Goal: Task Accomplishment & Management: Manage account settings

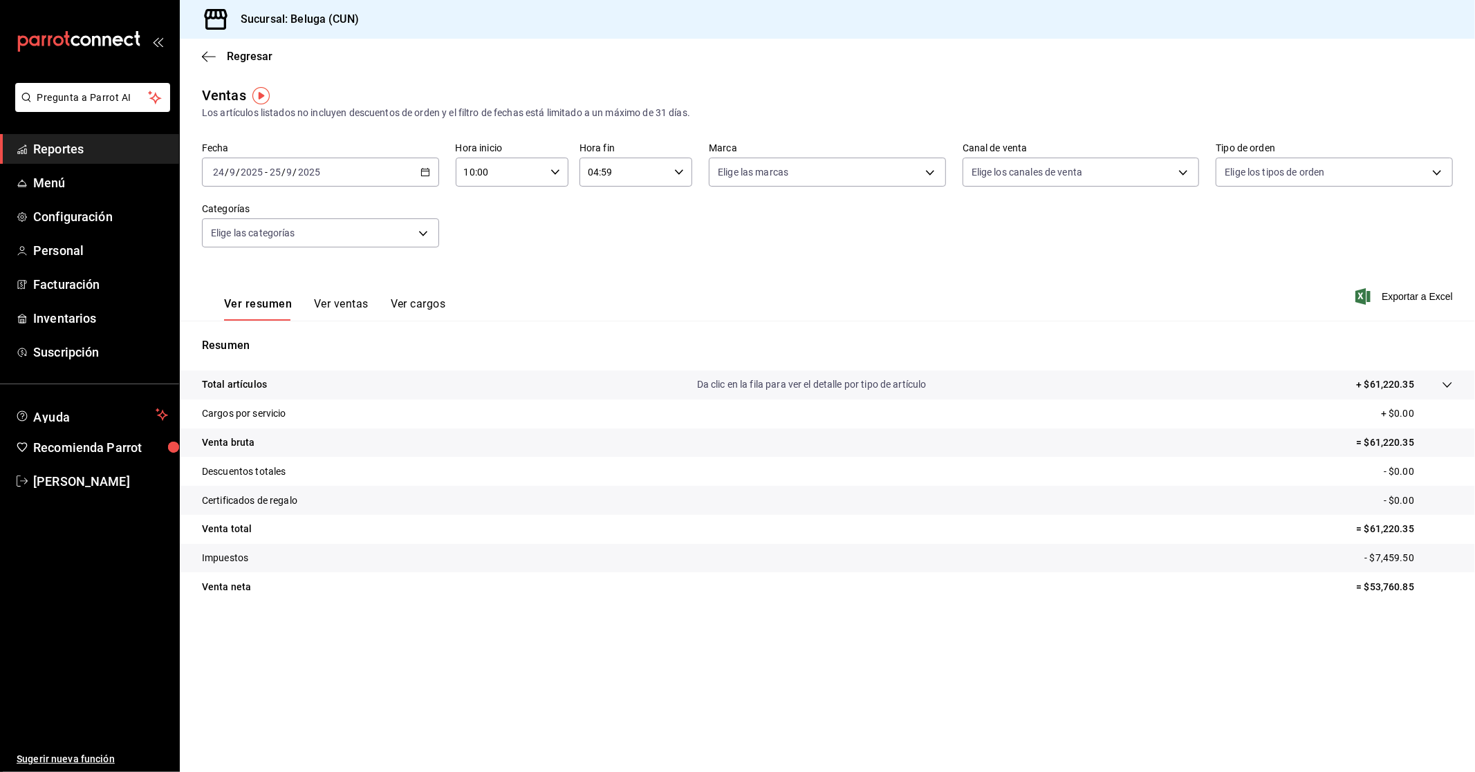
click at [918, 729] on main "Regresar Ventas Los artículos listados no incluyen descuentos de orden y el fil…" at bounding box center [827, 406] width 1295 height 734
click at [98, 299] on link "Facturación" at bounding box center [89, 285] width 179 height 30
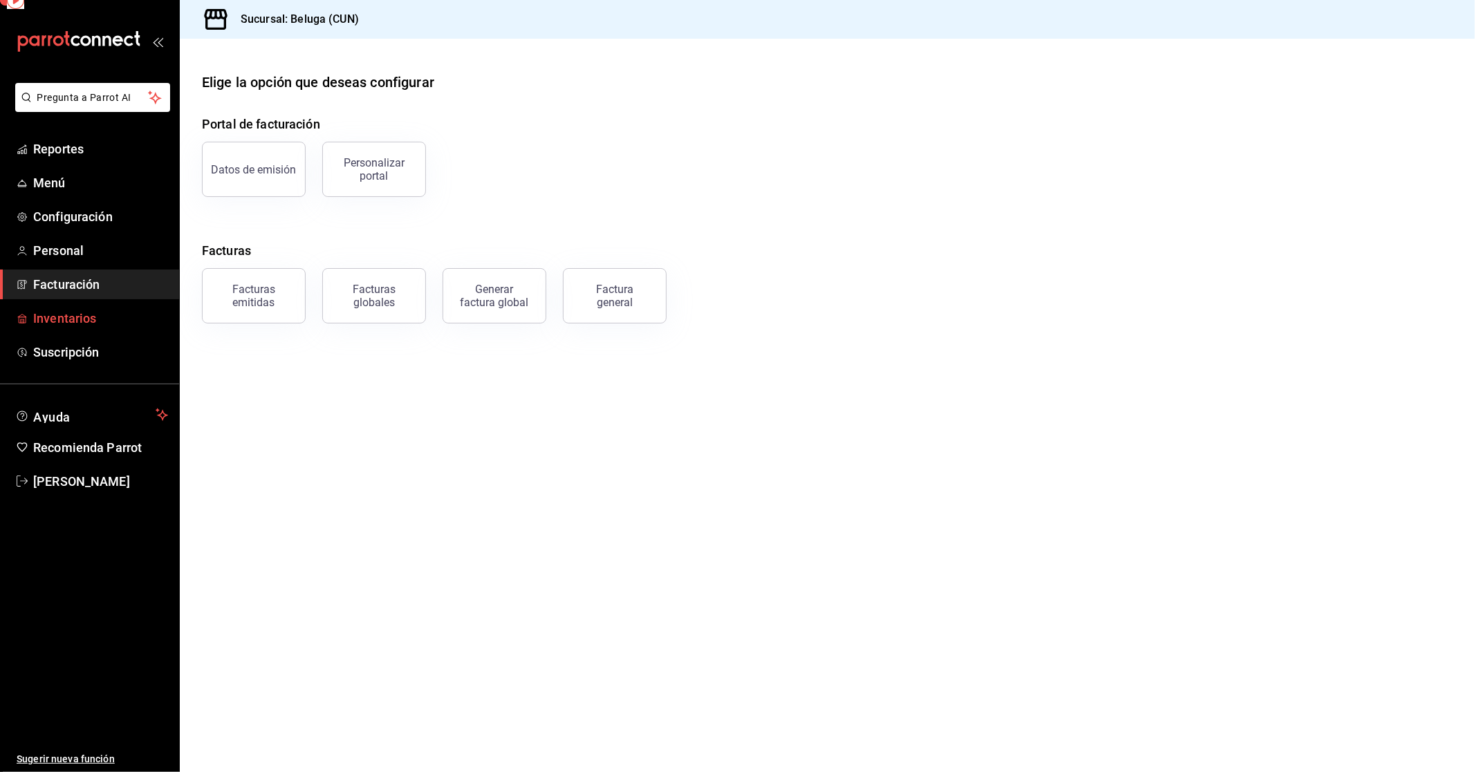
click at [85, 325] on span "Inventarios" at bounding box center [100, 318] width 135 height 19
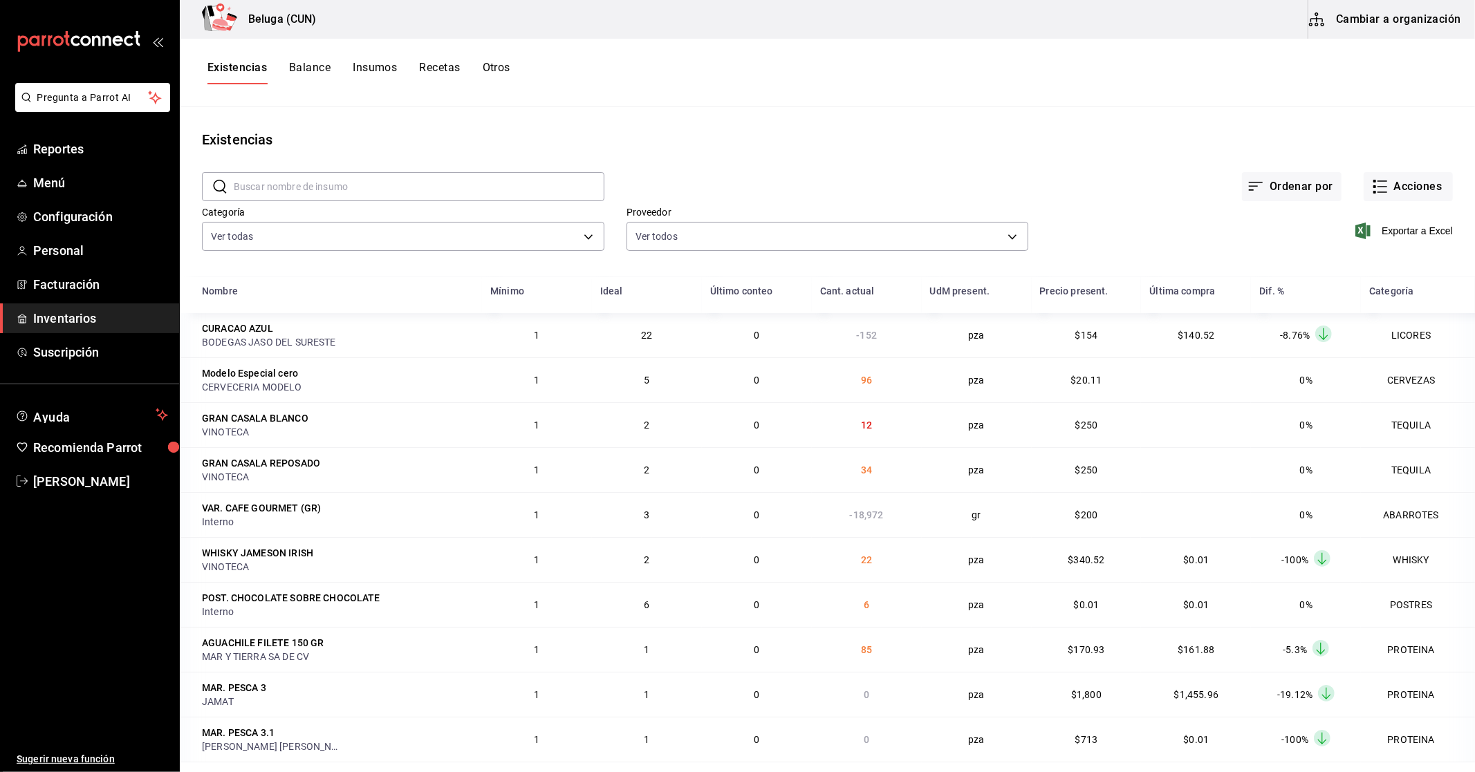
click at [495, 40] on div "Existencias Balance Insumos Recetas Otros" at bounding box center [827, 73] width 1295 height 68
click at [500, 70] on button "Otros" at bounding box center [497, 73] width 28 height 24
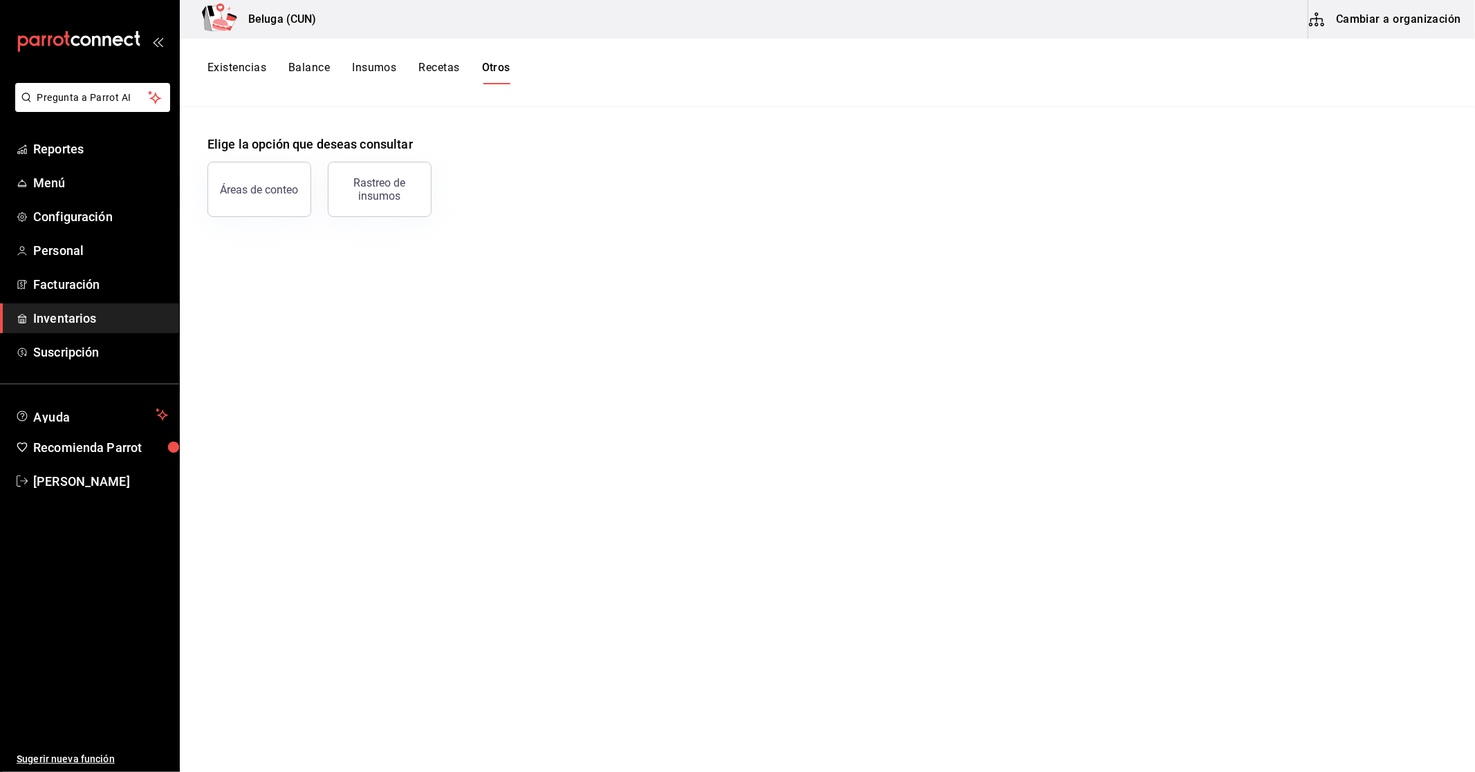
click at [371, 183] on div "Rastreo de insumos" at bounding box center [380, 189] width 86 height 26
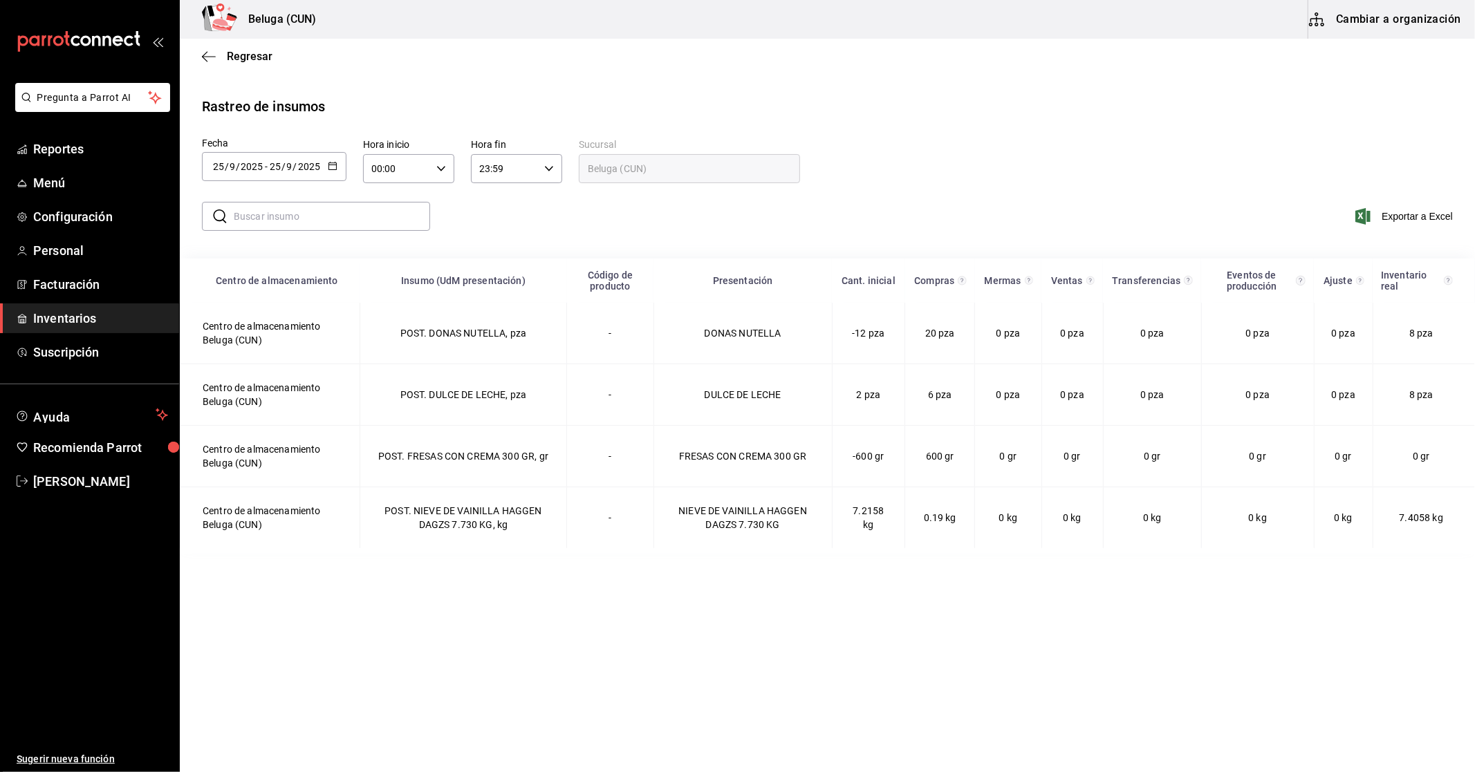
click at [393, 218] on input "text" at bounding box center [332, 217] width 196 height 28
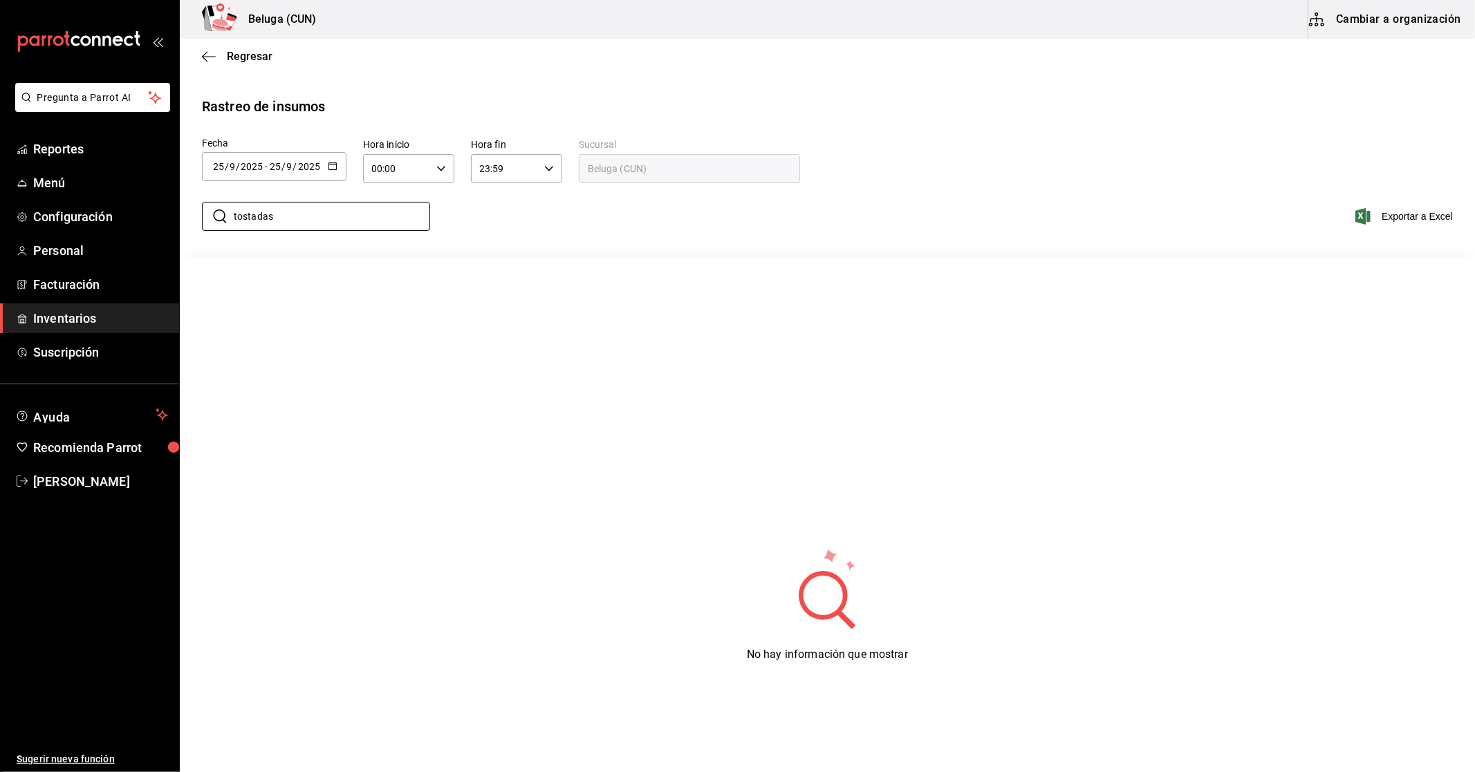
type input "tostadas"
click at [80, 322] on span "Inventarios" at bounding box center [100, 318] width 135 height 19
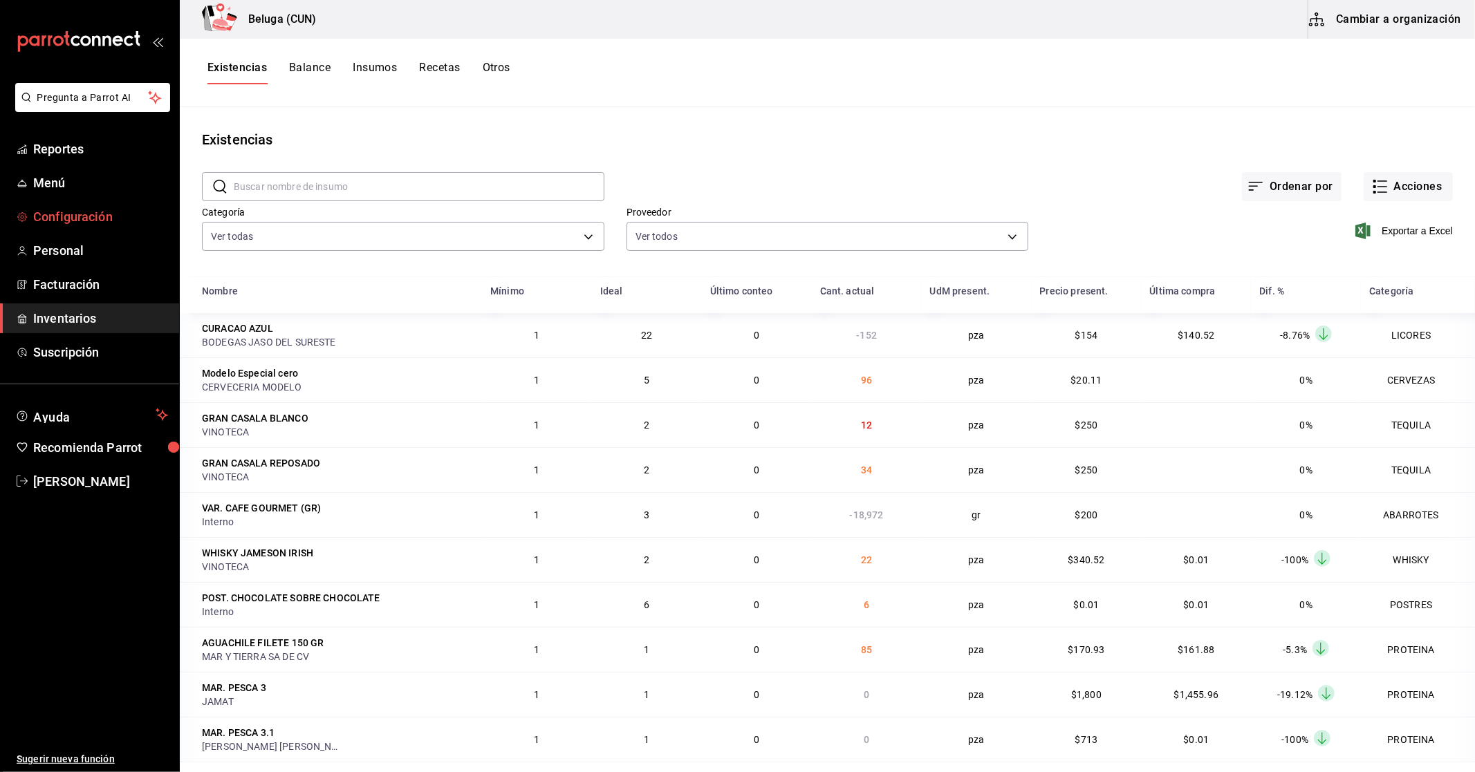
click at [77, 204] on link "Configuración" at bounding box center [89, 217] width 179 height 30
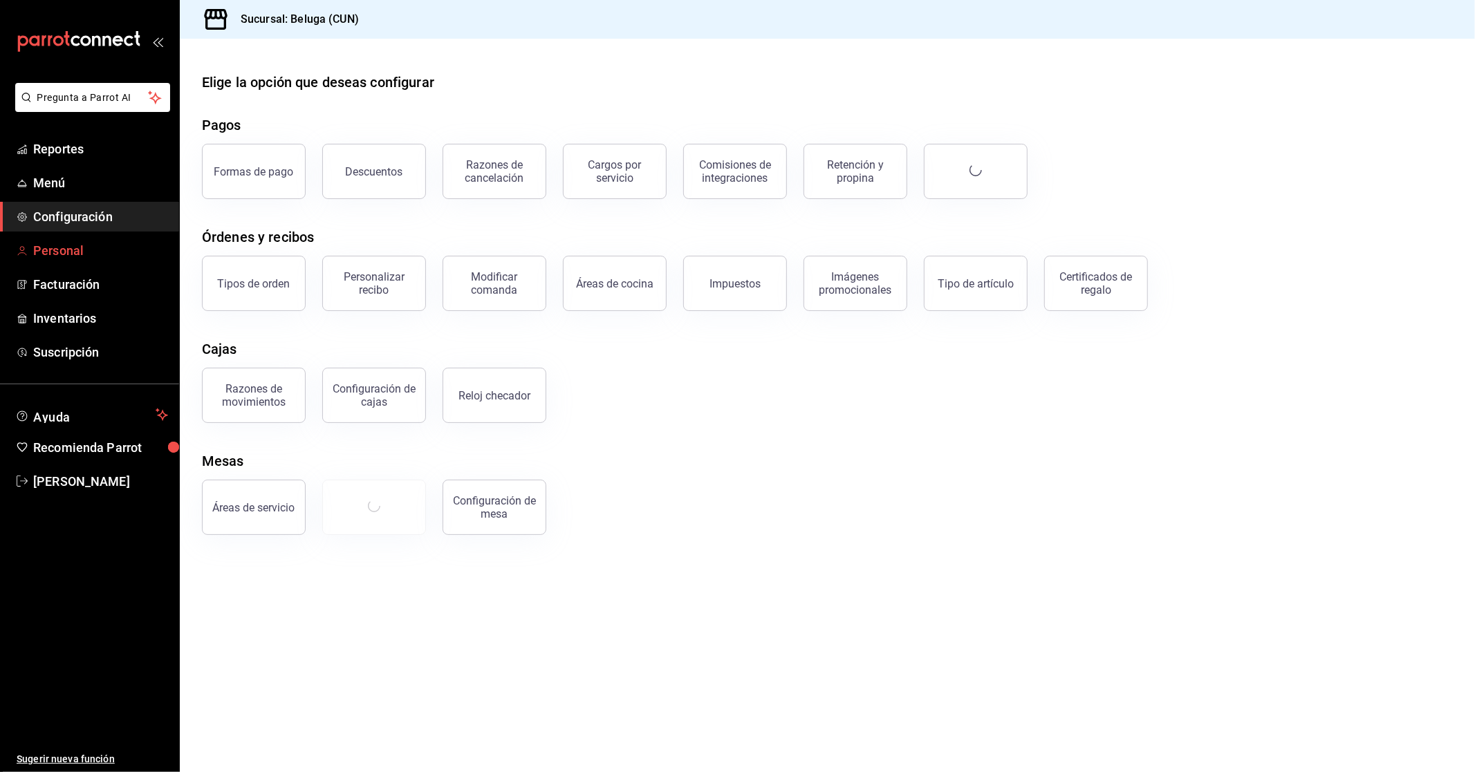
click at [84, 253] on span "Personal" at bounding box center [100, 250] width 135 height 19
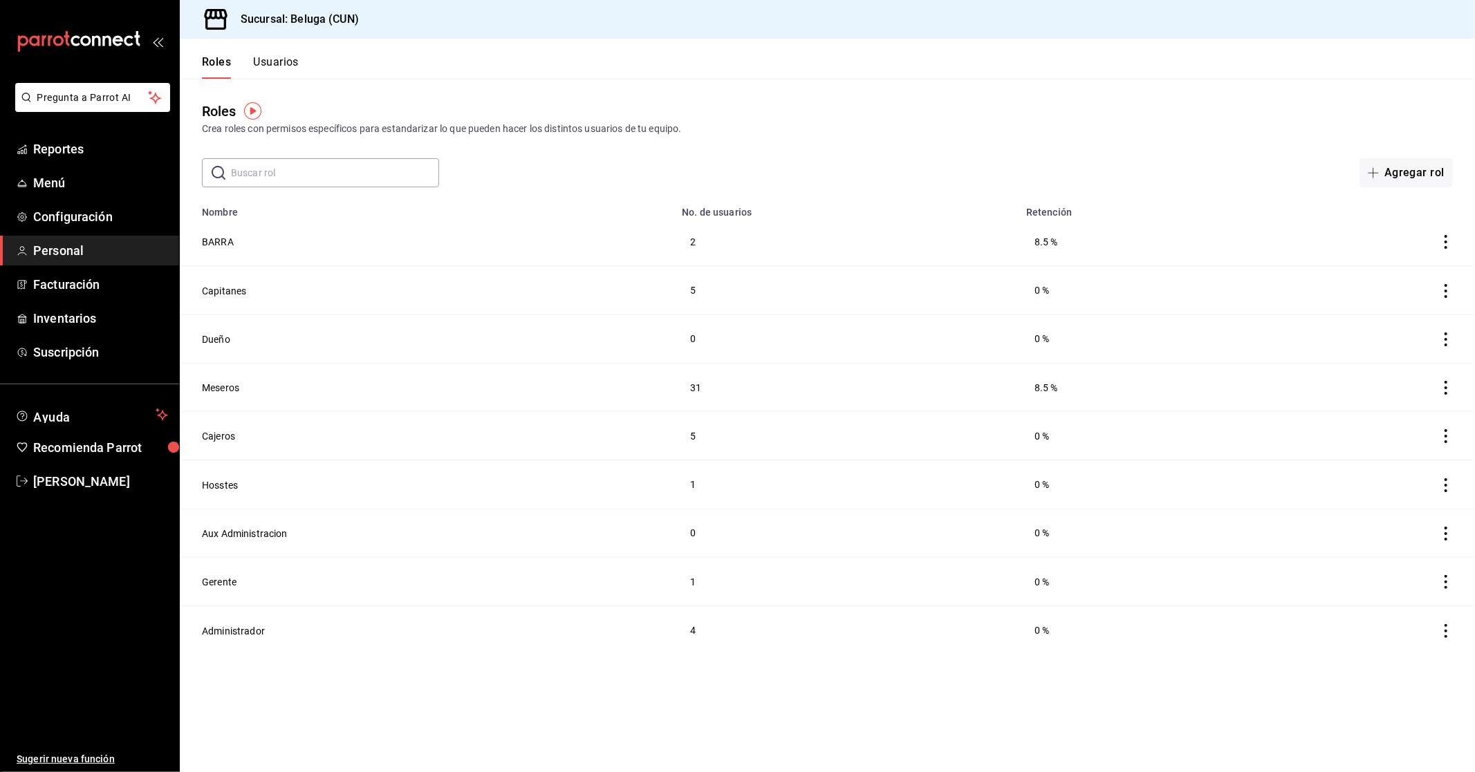
click at [81, 241] on span "Personal" at bounding box center [100, 250] width 135 height 19
click at [84, 158] on span "Reportes" at bounding box center [100, 149] width 135 height 19
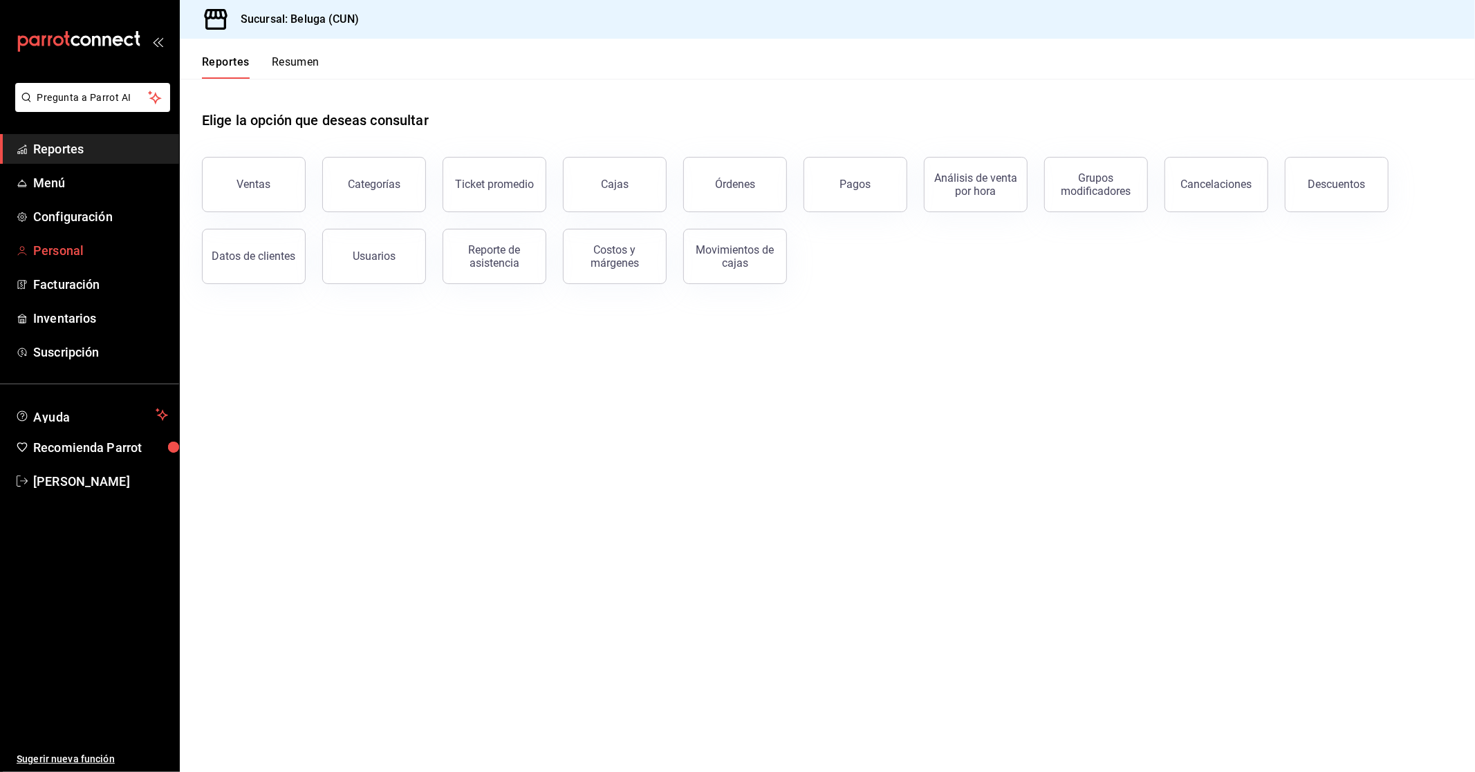
click at [67, 257] on span "Personal" at bounding box center [100, 250] width 135 height 19
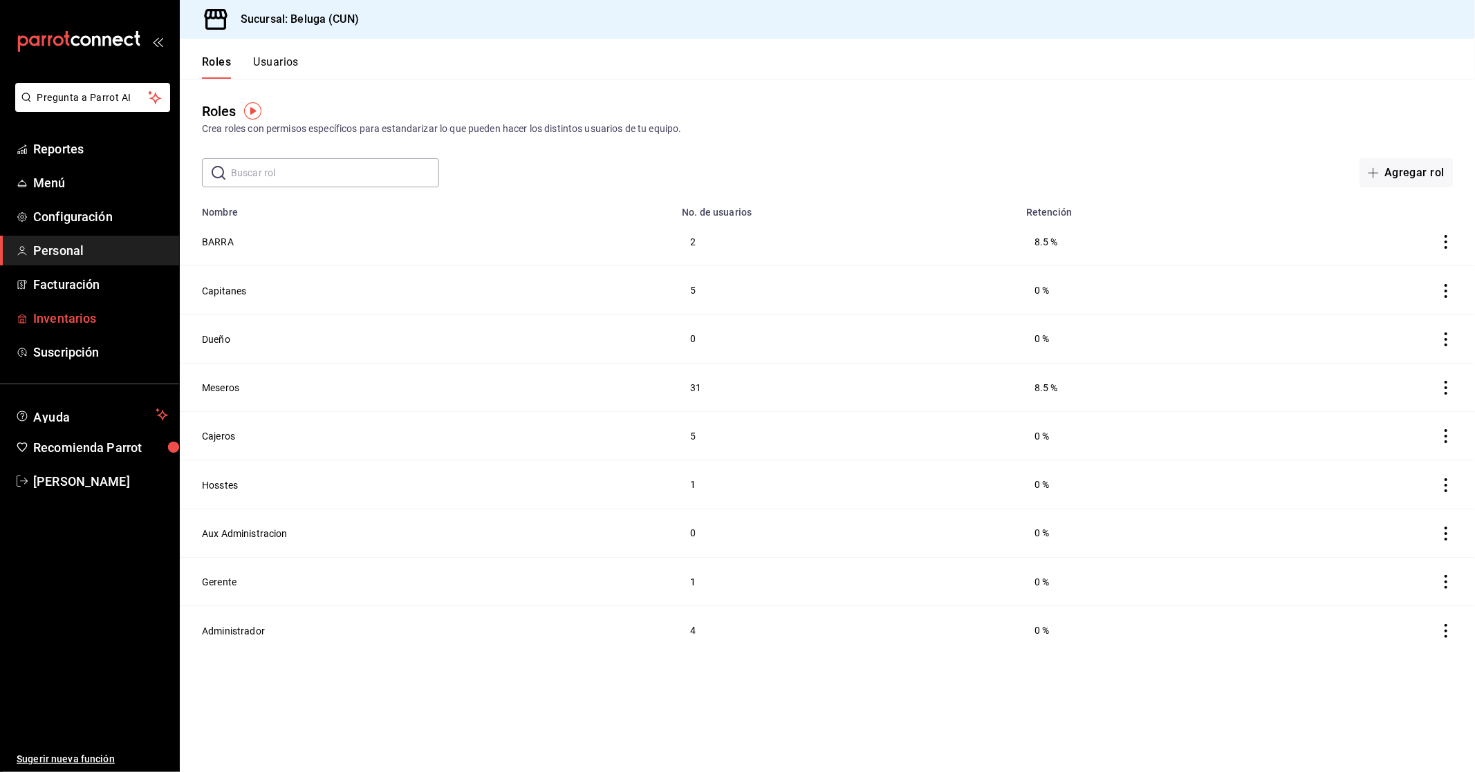
click at [88, 318] on span "Inventarios" at bounding box center [100, 318] width 135 height 19
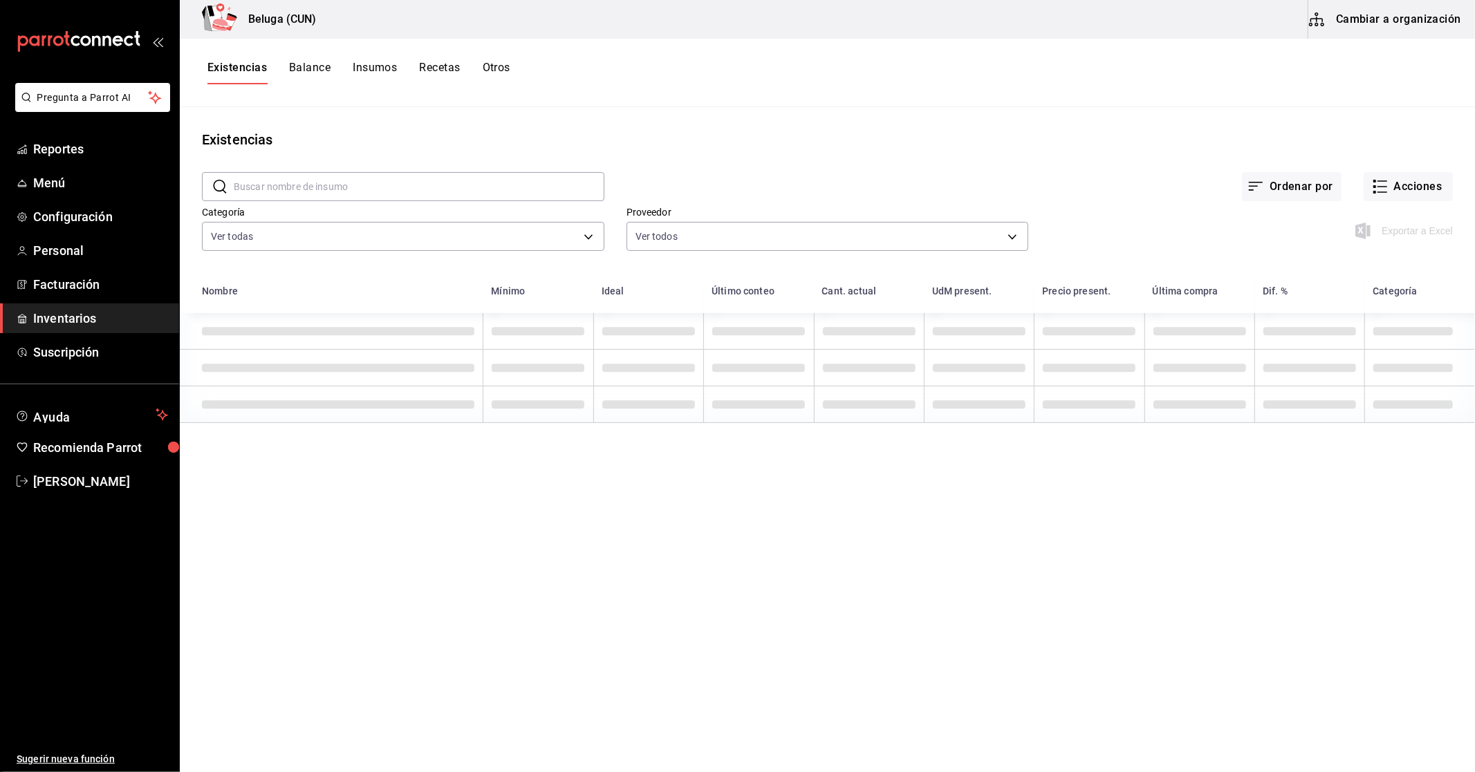
click at [447, 62] on button "Recetas" at bounding box center [439, 73] width 41 height 24
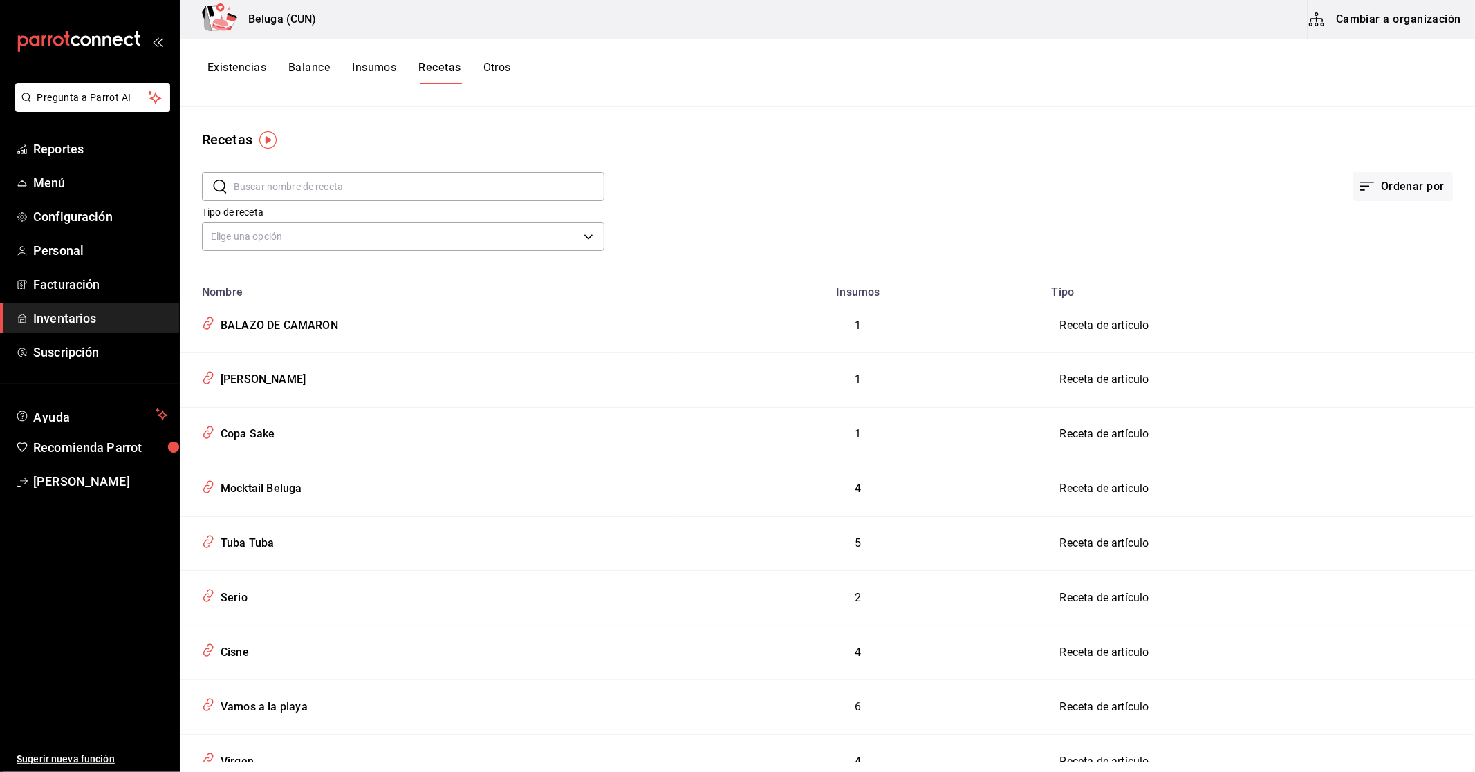
click at [337, 189] on input "text" at bounding box center [419, 187] width 371 height 28
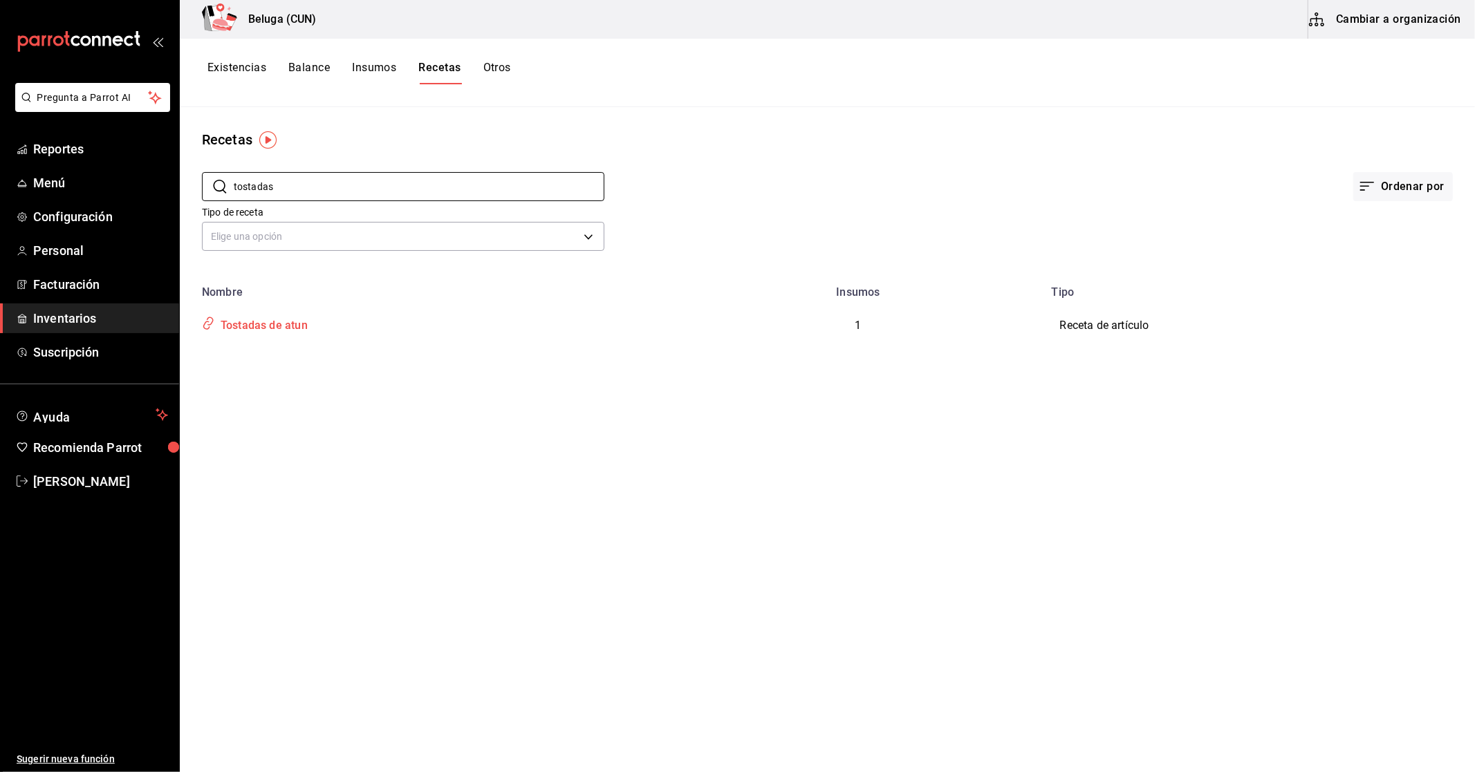
type input "tostadas"
click at [277, 327] on div "Tostadas de atun" at bounding box center [261, 323] width 93 height 21
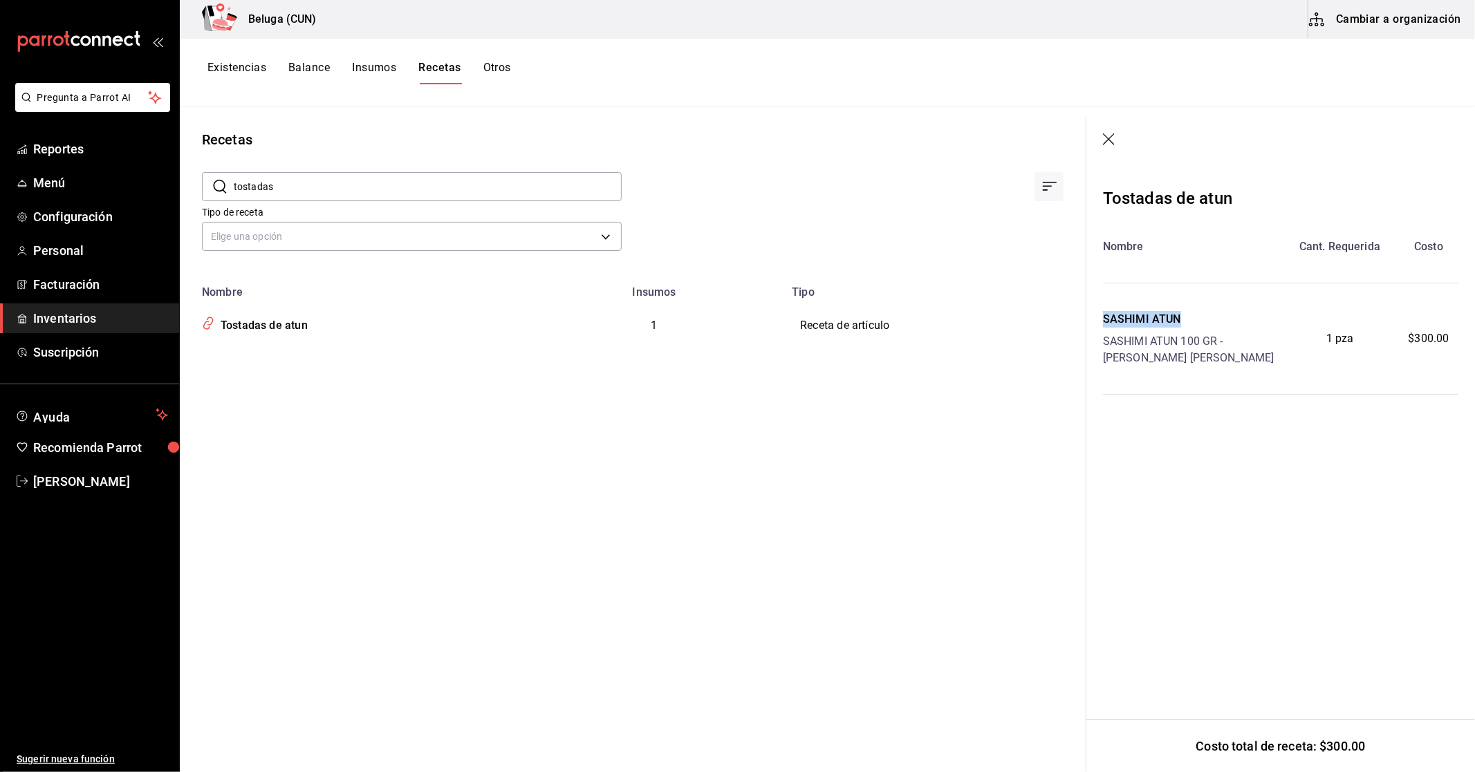
drag, startPoint x: 1101, startPoint y: 322, endPoint x: 1204, endPoint y: 322, distance: 102.3
click at [1204, 322] on div "Tostadas de atun Nombre Cant. Requerida [PERSON_NAME] ATUN 100 [PERSON_NAME] [P…" at bounding box center [1280, 321] width 389 height 314
click at [1000, 150] on div at bounding box center [843, 175] width 442 height 51
click at [1109, 138] on icon "button" at bounding box center [1109, 139] width 12 height 12
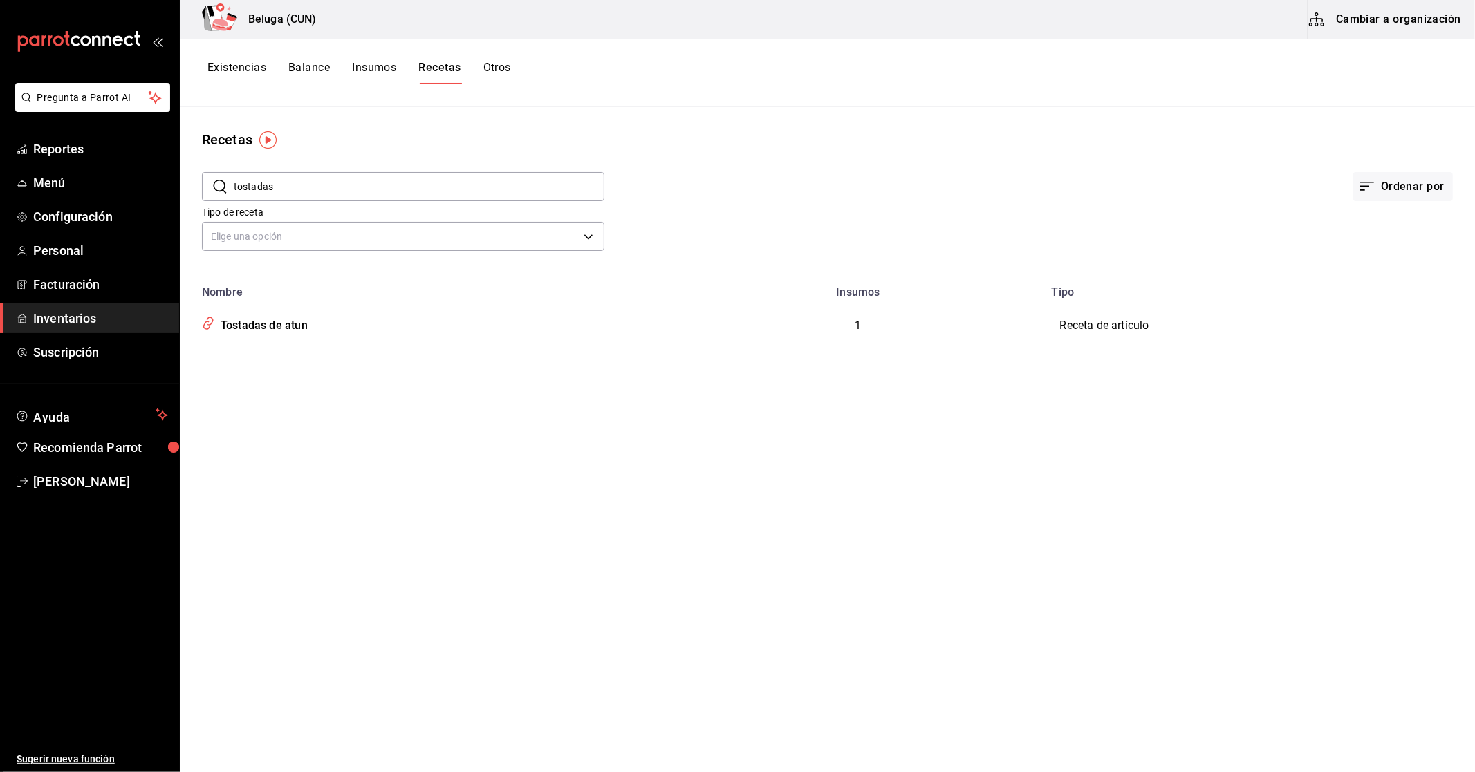
click at [1102, 142] on div "Recetas" at bounding box center [827, 139] width 1295 height 21
click at [289, 188] on input "tostadas" at bounding box center [419, 187] width 371 height 28
click at [1018, 386] on div "Recetas ​ tostadas ​ Ordenar por Tipo de receta Elige una opción default Nombre…" at bounding box center [827, 435] width 1295 height 656
click at [499, 64] on button "Otros" at bounding box center [497, 73] width 28 height 24
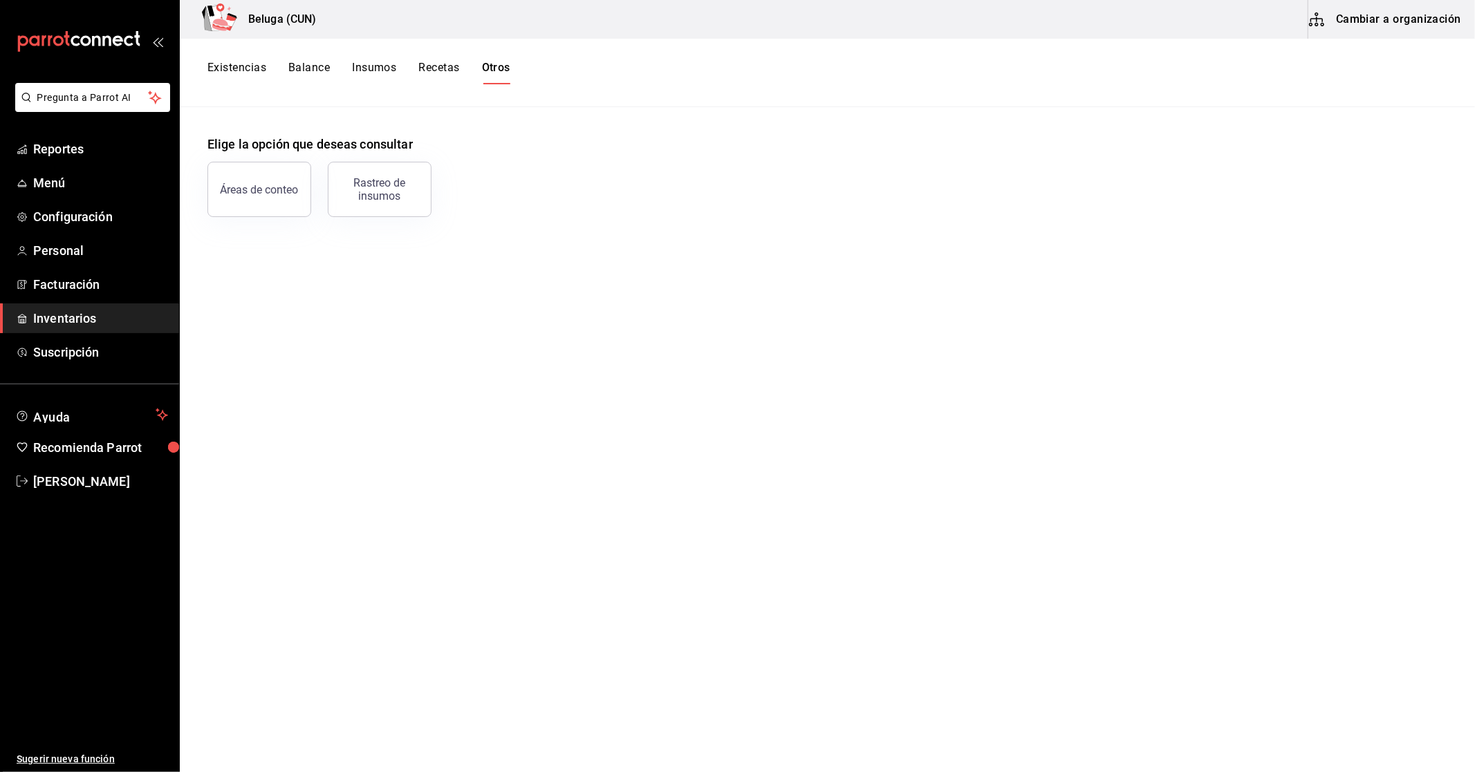
click at [95, 308] on link "Inventarios" at bounding box center [89, 319] width 179 height 30
click at [86, 153] on span "Reportes" at bounding box center [100, 149] width 135 height 19
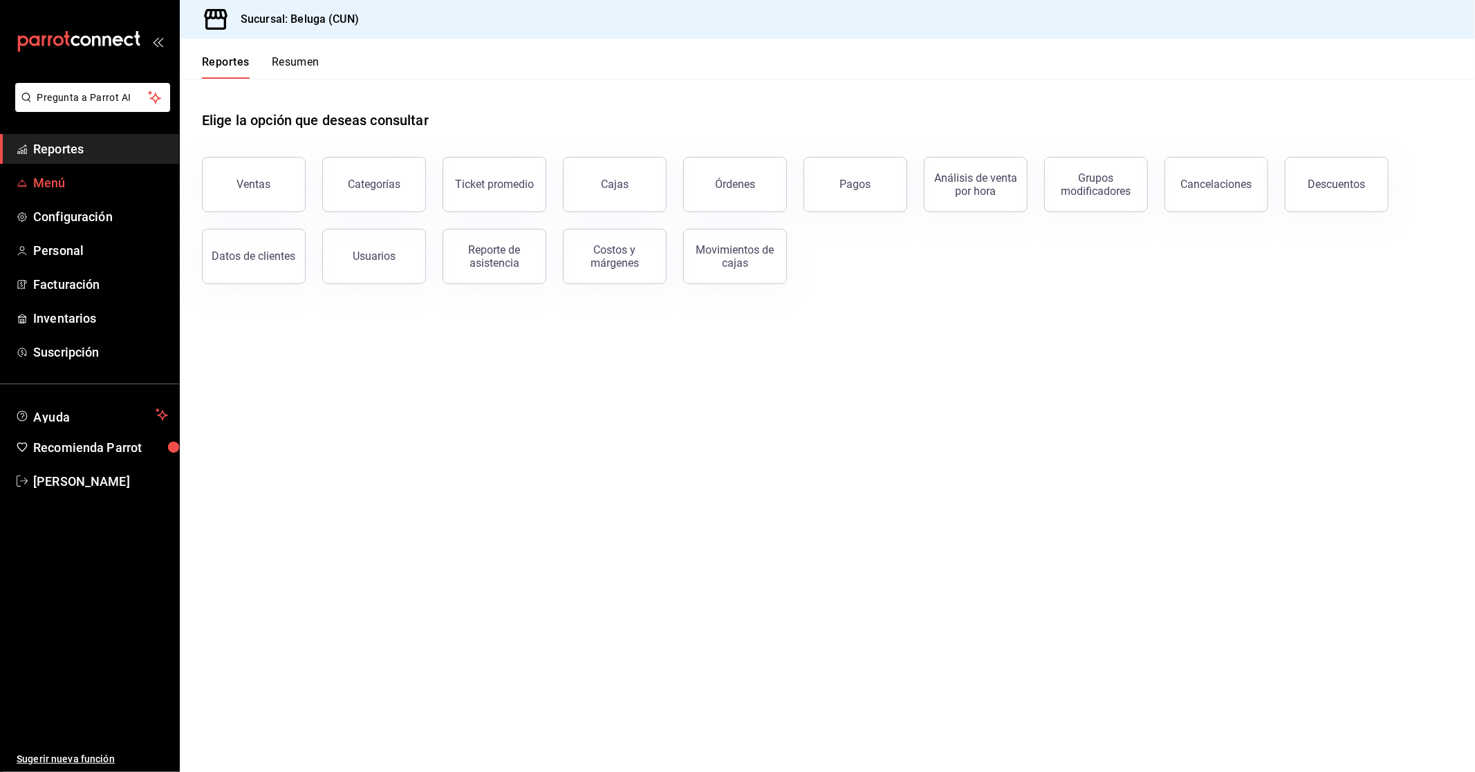
click at [71, 178] on span "Menú" at bounding box center [100, 183] width 135 height 19
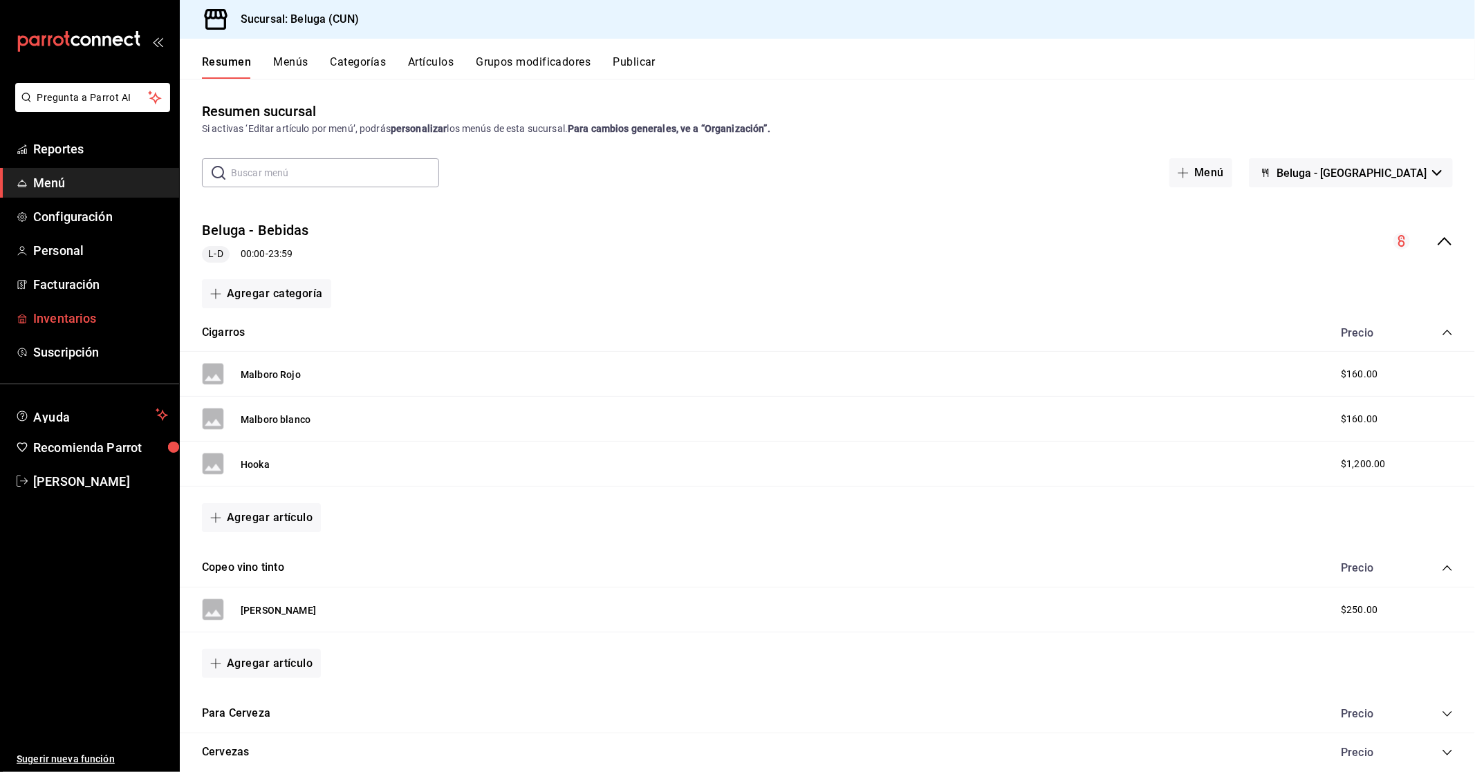
click at [70, 314] on span "Inventarios" at bounding box center [100, 318] width 135 height 19
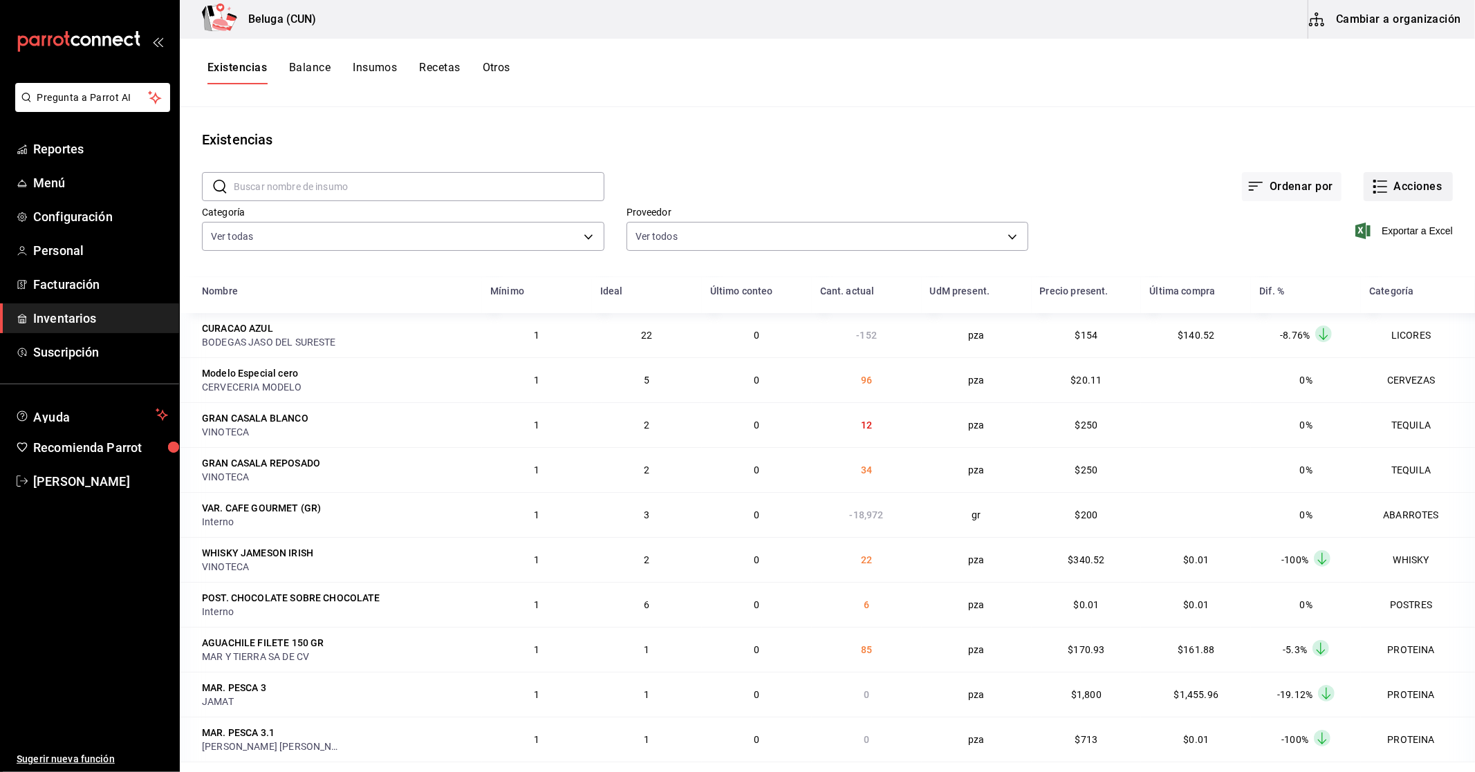
click at [1387, 183] on button "Acciones" at bounding box center [1408, 186] width 89 height 29
click at [1376, 404] on span "Ajuste" at bounding box center [1395, 408] width 116 height 15
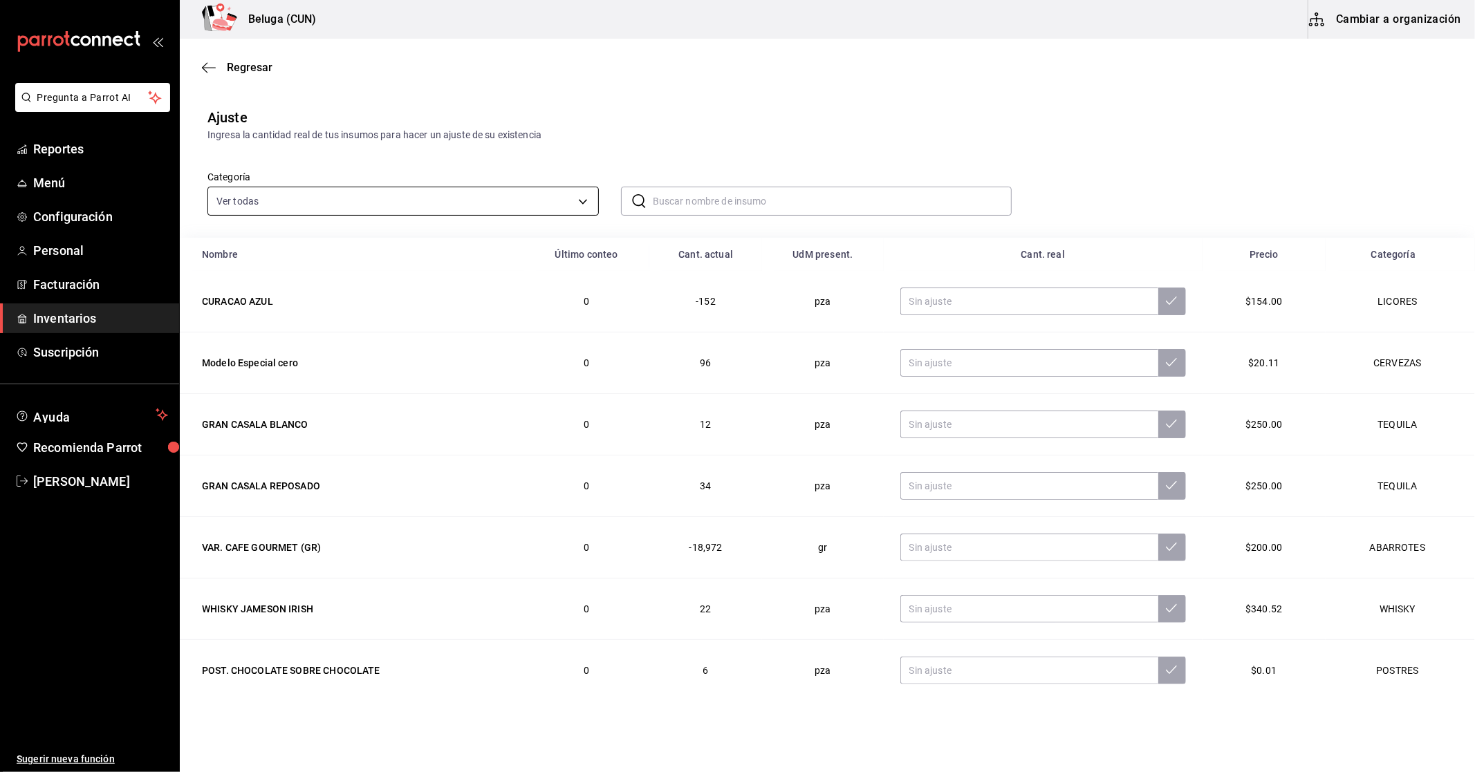
click at [388, 197] on body "Pregunta a Parrot AI Reportes Menú Configuración Personal Facturación Inventari…" at bounding box center [737, 347] width 1475 height 694
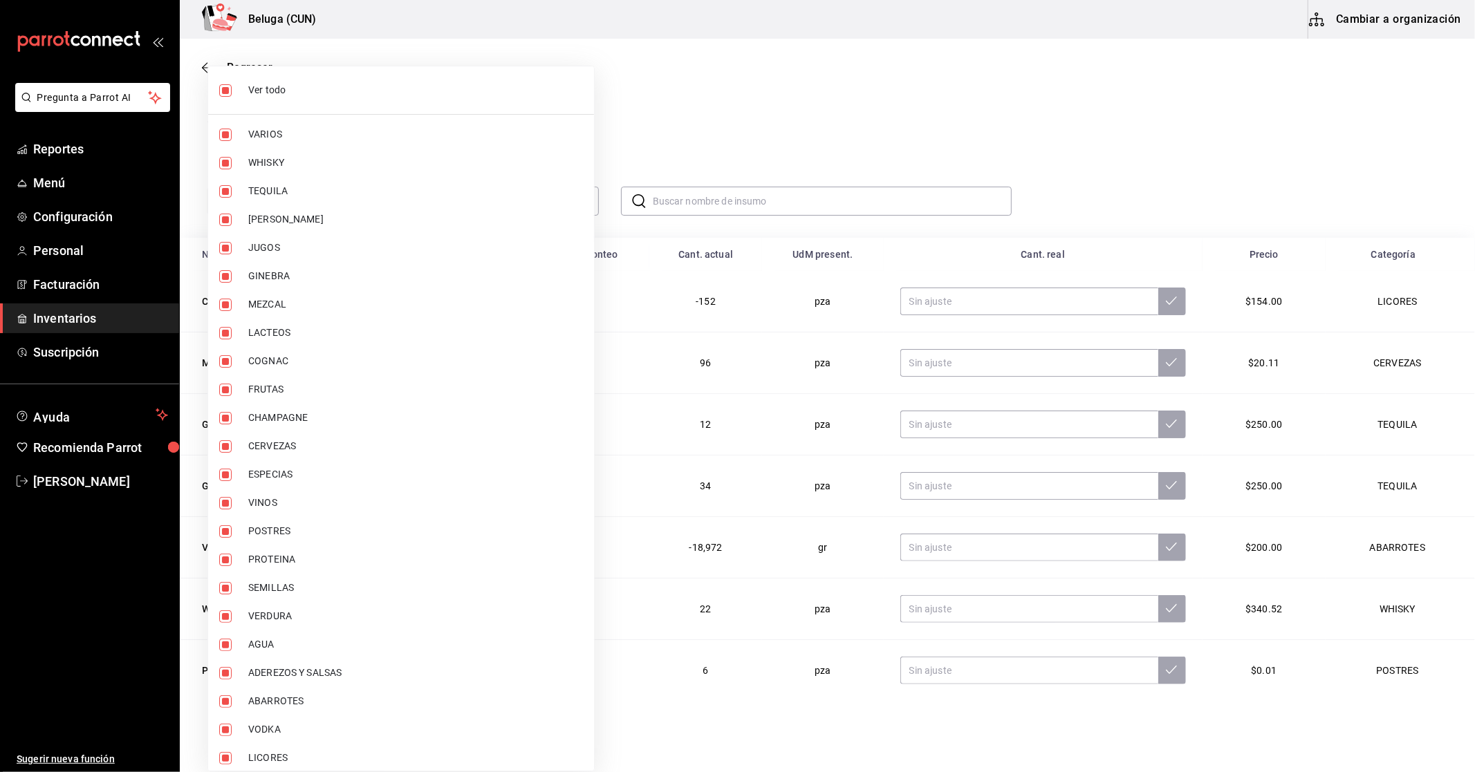
drag, startPoint x: 819, startPoint y: 153, endPoint x: 777, endPoint y: 171, distance: 46.1
click at [819, 152] on div at bounding box center [737, 386] width 1475 height 772
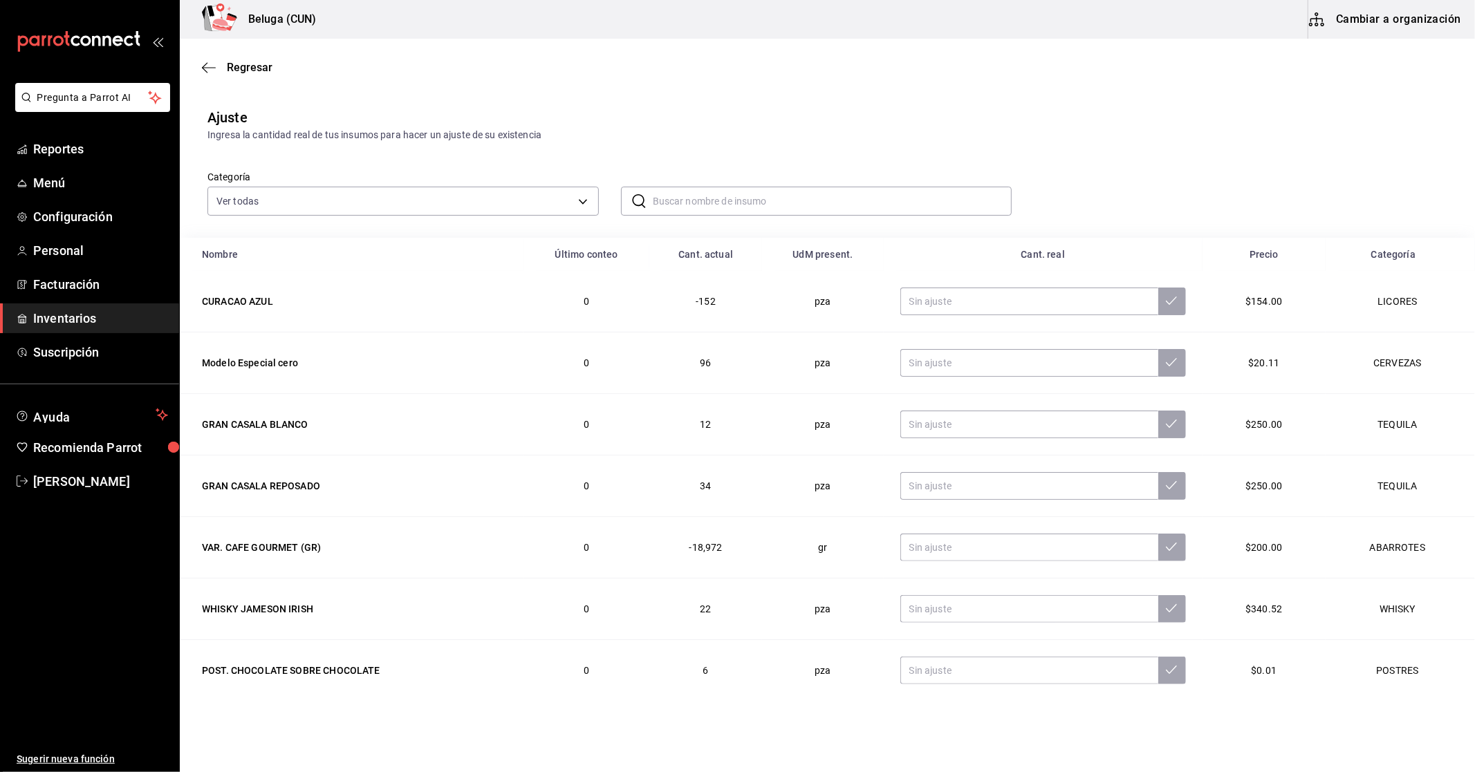
click at [729, 191] on div "Ver todo VARIOS WHISKY TEQUILA [PERSON_NAME] JUGOS GINEBRA MEZCAL LACTEOS COGNA…" at bounding box center [737, 386] width 1475 height 772
click at [732, 203] on input "text" at bounding box center [833, 201] width 360 height 28
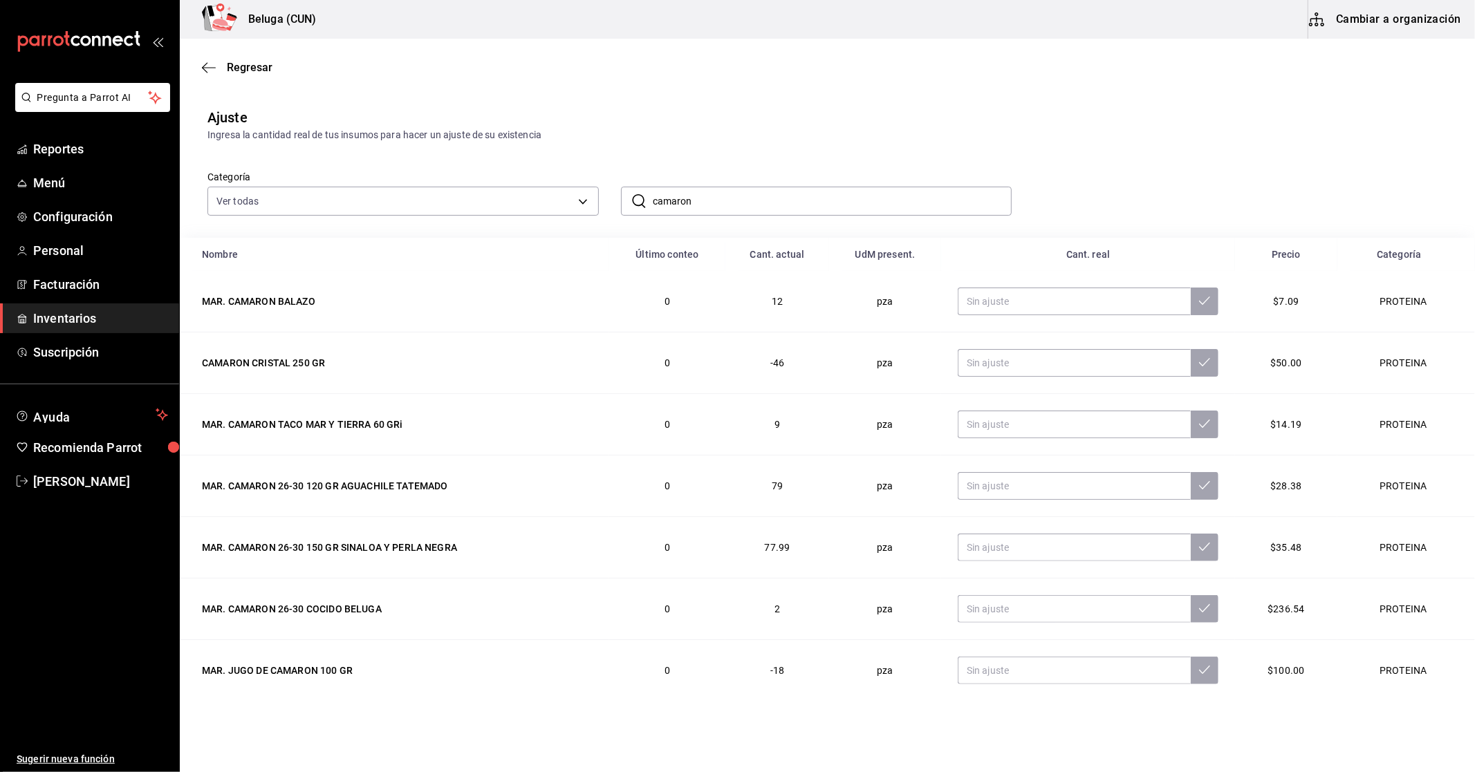
click at [742, 192] on input "camaron" at bounding box center [833, 201] width 360 height 28
click at [703, 196] on input "camaron" at bounding box center [833, 201] width 360 height 28
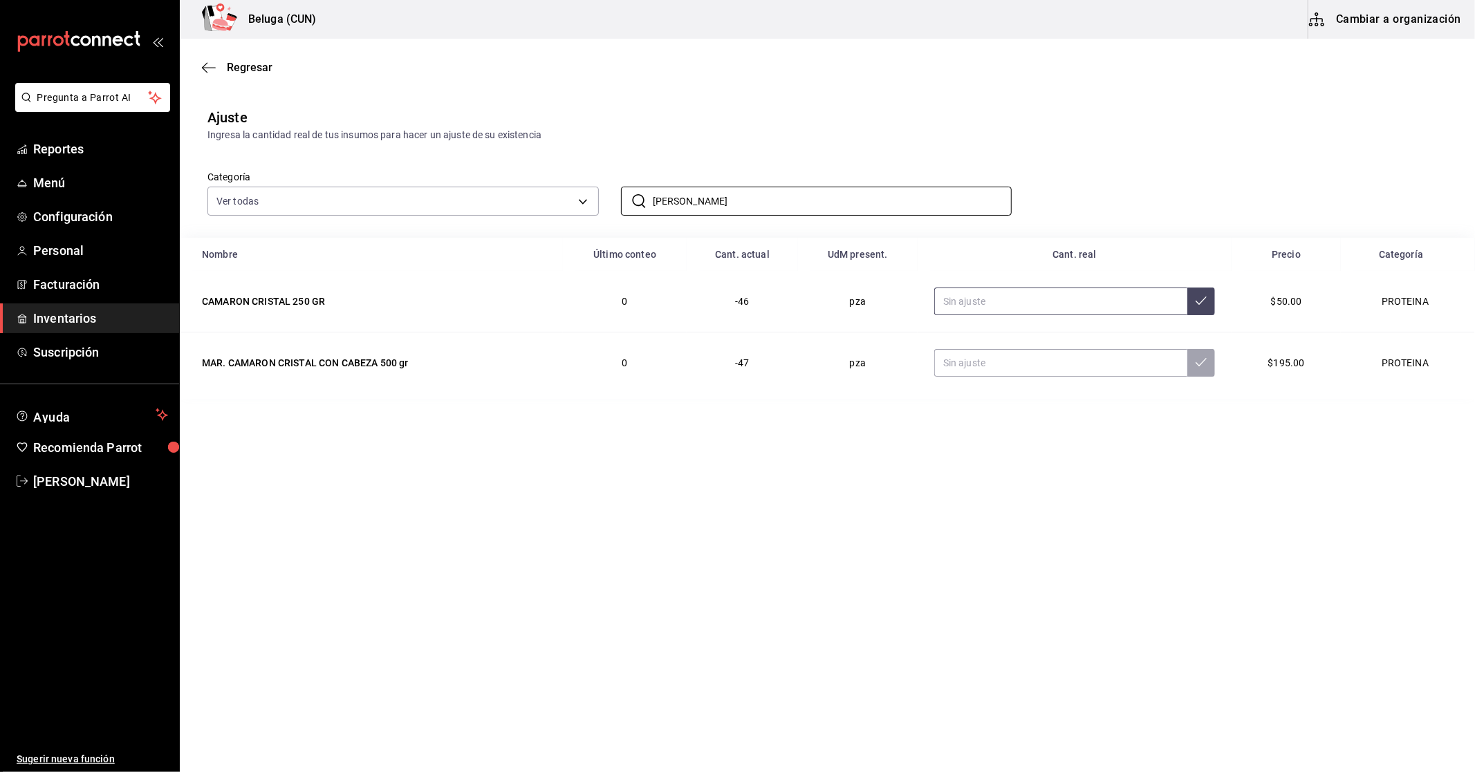
type input "[PERSON_NAME]"
click at [1084, 302] on input "text" at bounding box center [1060, 302] width 253 height 28
type input "5.00"
click at [1073, 358] on input "text" at bounding box center [1060, 363] width 253 height 28
click at [1051, 293] on input "text" at bounding box center [1060, 302] width 253 height 28
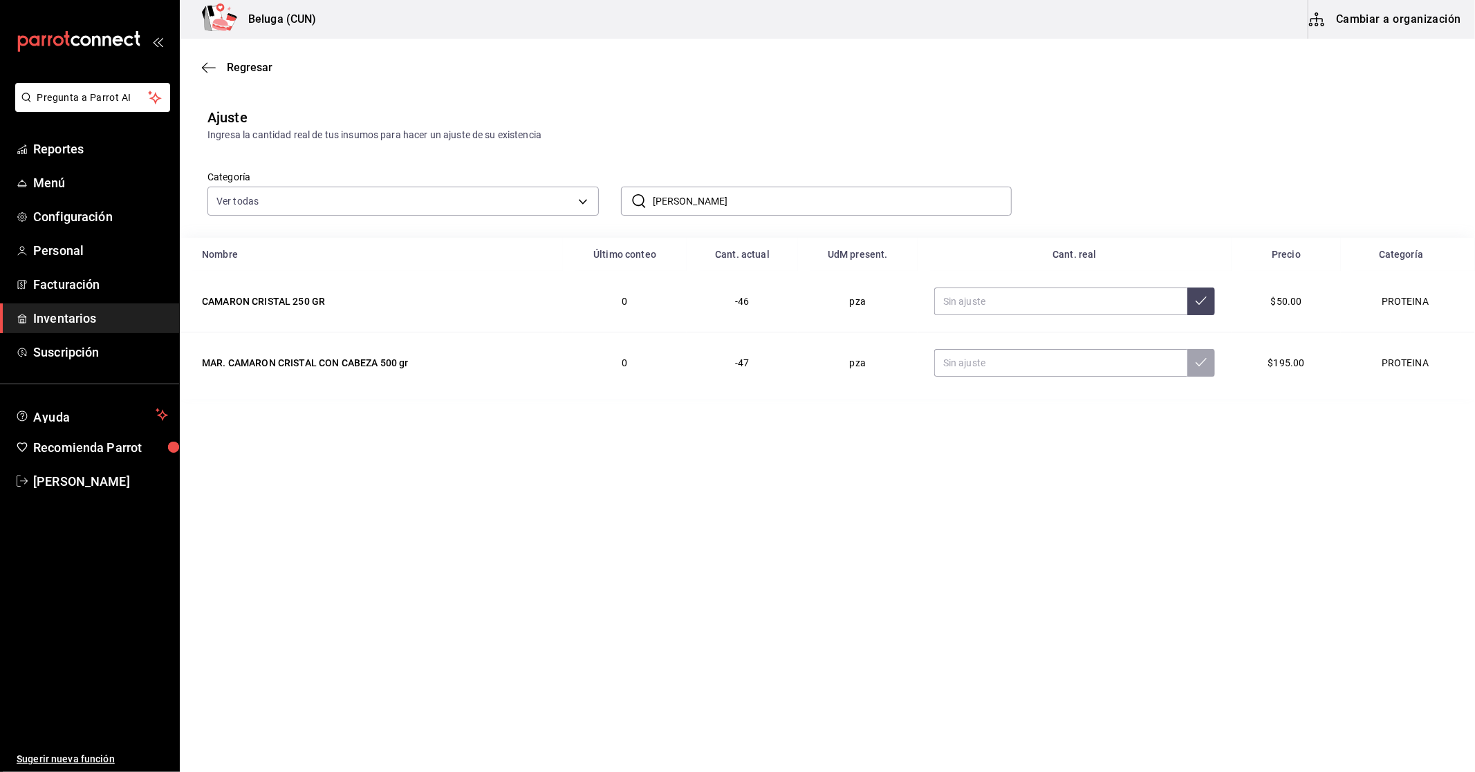
click at [1183, 123] on div "Ajuste Ingresa la cantidad real de tus insumos para hacer un ajuste de su exist…" at bounding box center [827, 124] width 1295 height 35
click at [1061, 197] on div "Categoría Ver todas f07f4d25-74ae-45a0-b4c7-416f1c014495,1b609913-4762-4067-b74…" at bounding box center [805, 178] width 1240 height 73
click at [1010, 299] on input "text" at bounding box center [1060, 302] width 253 height 28
type input "0.00"
click at [1006, 362] on input "text" at bounding box center [1060, 363] width 253 height 28
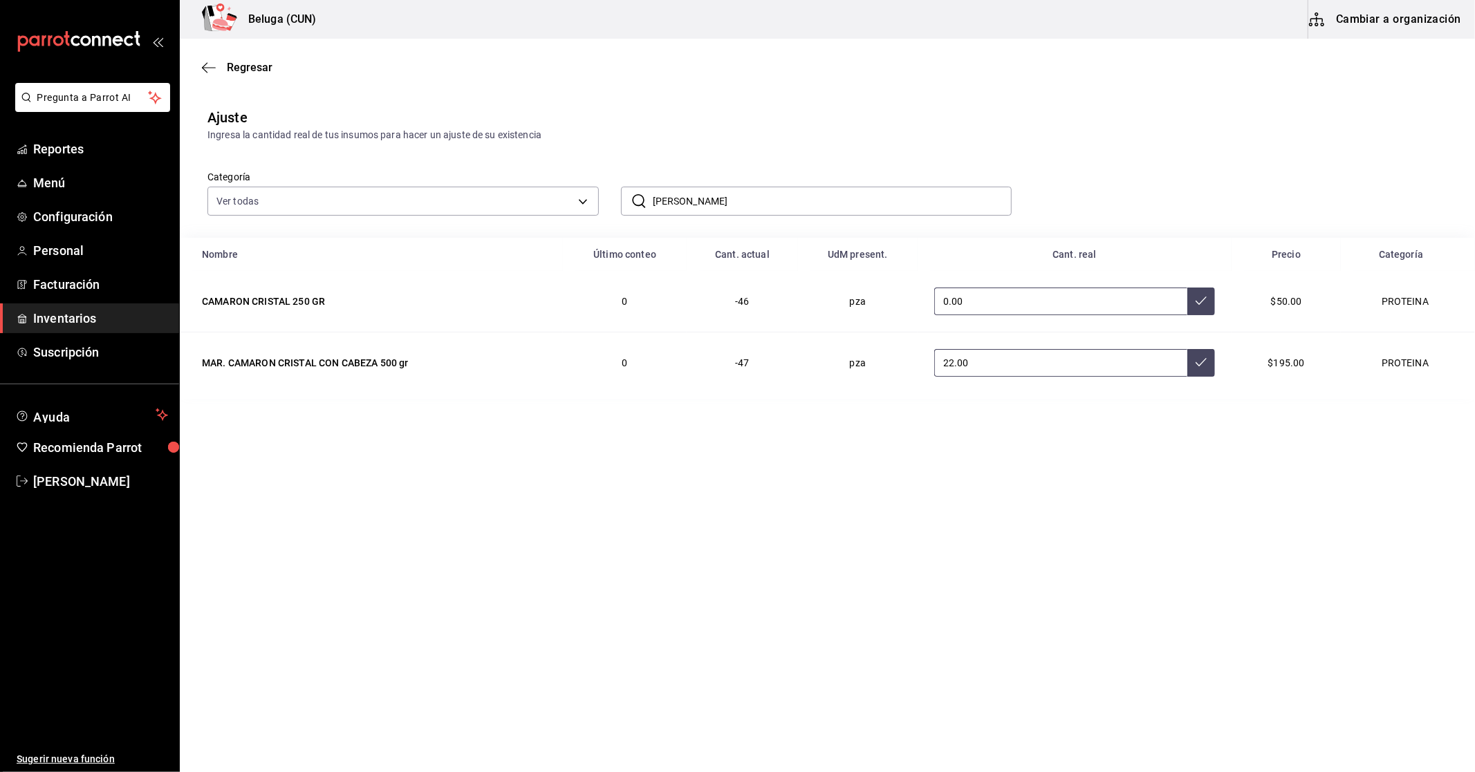
type input "22.00"
click at [1204, 305] on icon at bounding box center [1201, 300] width 11 height 11
click at [1206, 369] on button at bounding box center [1201, 363] width 28 height 28
click at [233, 66] on span "Regresar" at bounding box center [250, 67] width 46 height 13
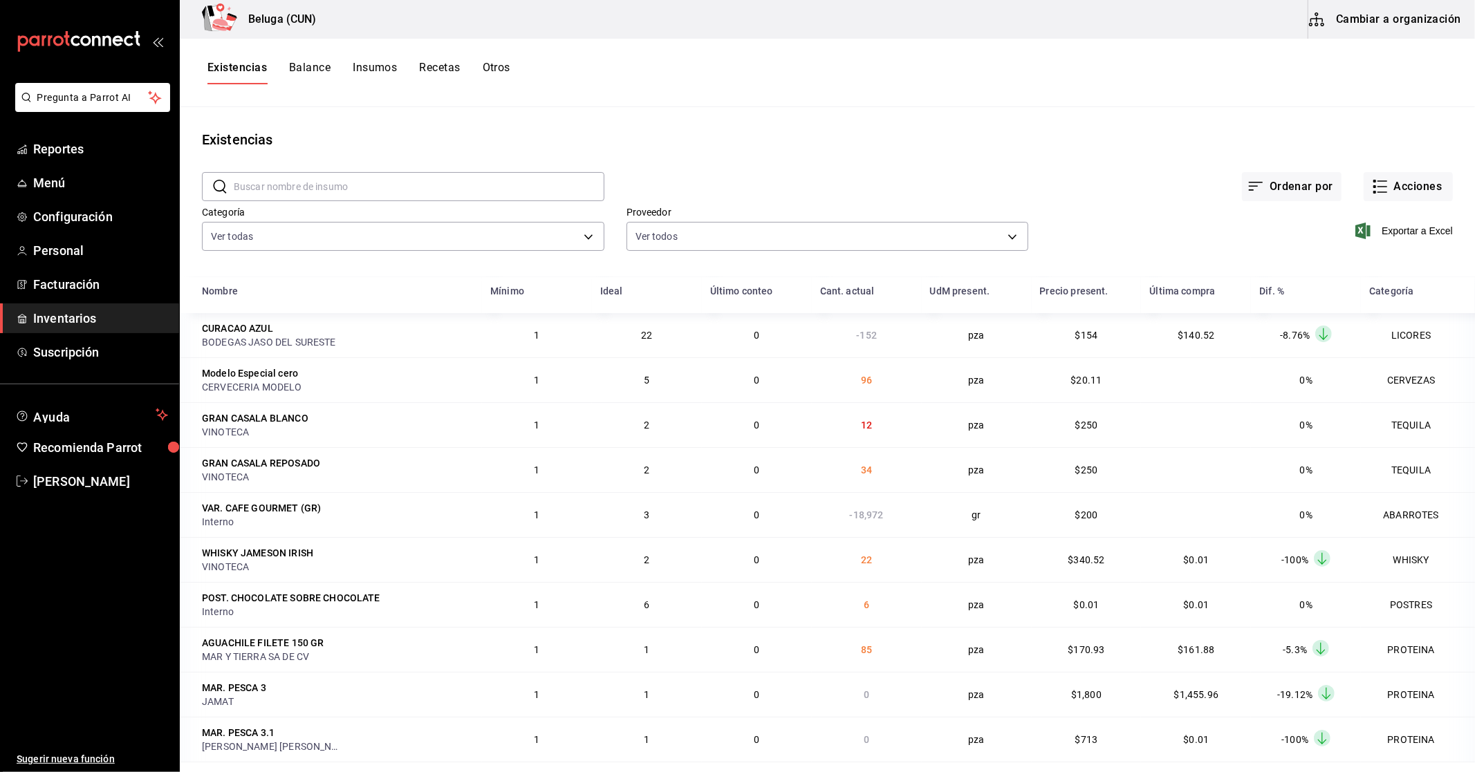
click at [491, 185] on input "text" at bounding box center [419, 187] width 371 height 28
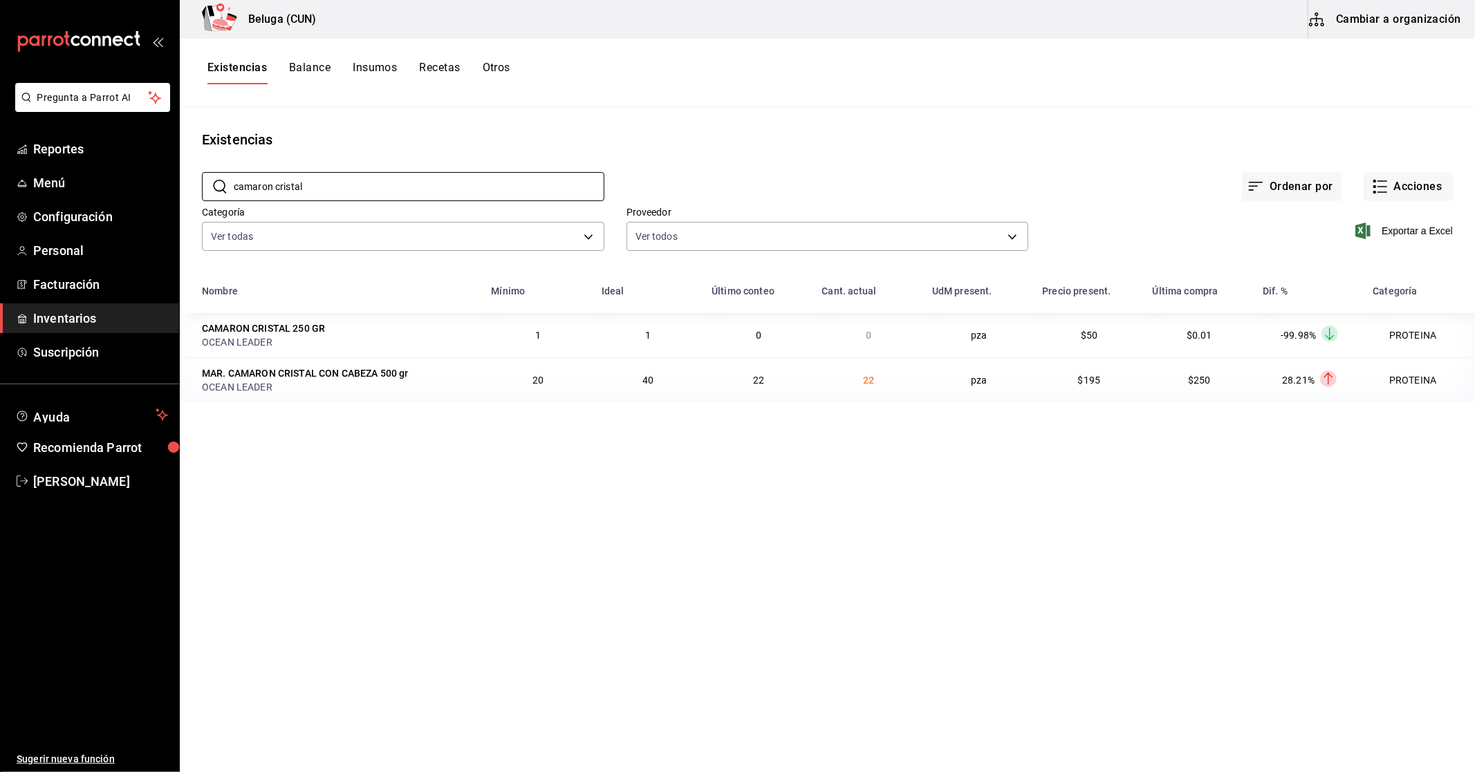
type input "camaron cristal"
click at [846, 660] on main "Existencias ​ camaron cristal ​ Ordenar por Acciones Categoría Ver todas f07f4d…" at bounding box center [827, 435] width 1295 height 656
click at [256, 71] on button "Existencias" at bounding box center [236, 73] width 59 height 24
click at [245, 61] on button "Existencias" at bounding box center [236, 73] width 59 height 24
